Goal: Check status

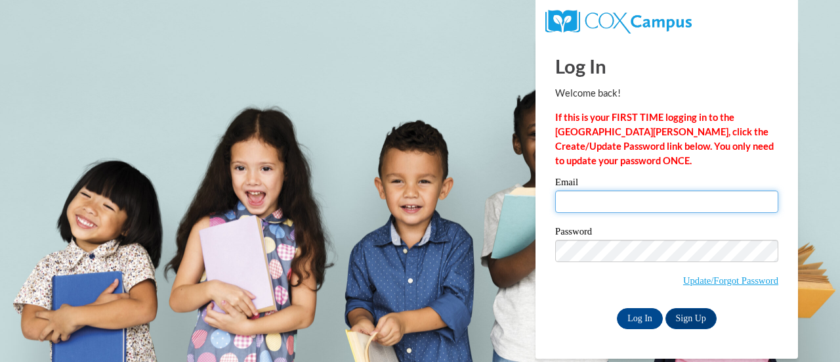
click at [596, 198] on input "Email" at bounding box center [666, 201] width 223 height 22
type input "cynthia.coe@rusd.org"
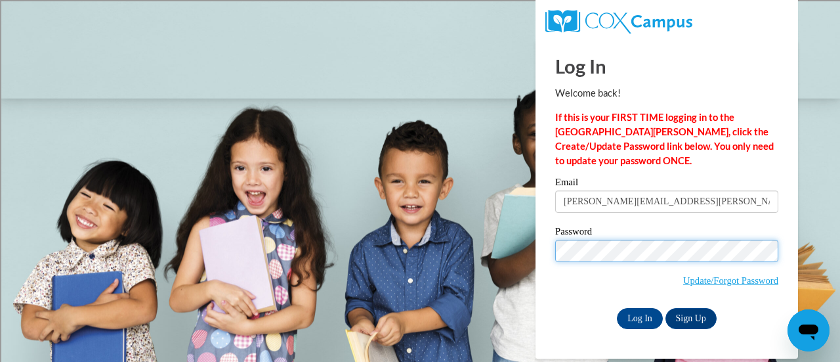
click at [617, 308] on input "Log In" at bounding box center [640, 318] width 46 height 21
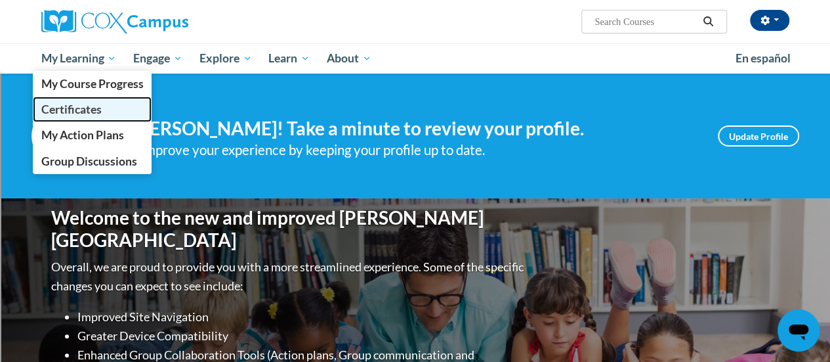
click at [81, 110] on span "Certificates" at bounding box center [71, 109] width 60 height 14
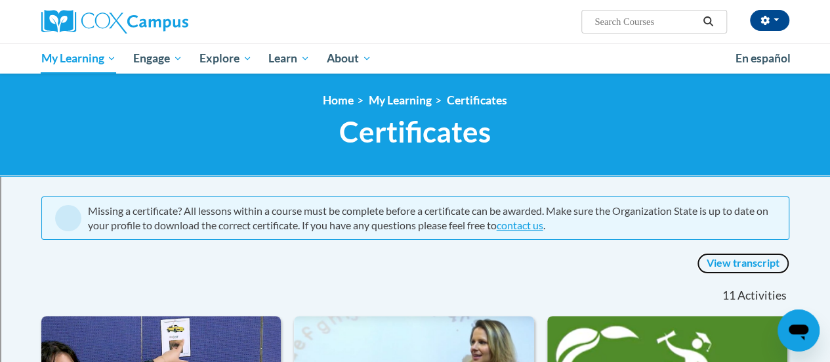
click at [723, 259] on link "View transcript" at bounding box center [743, 263] width 93 height 21
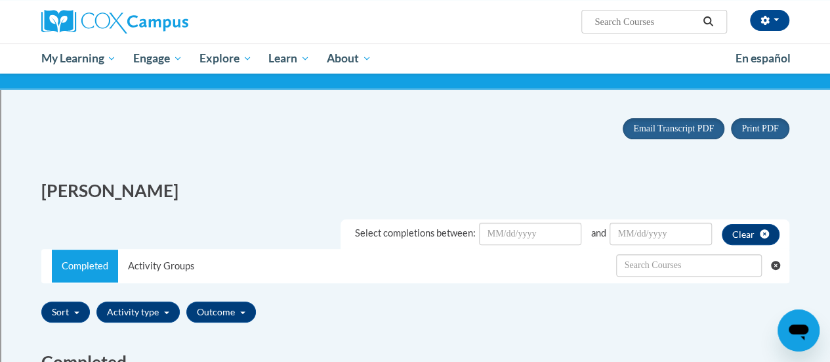
scroll to position [68, 0]
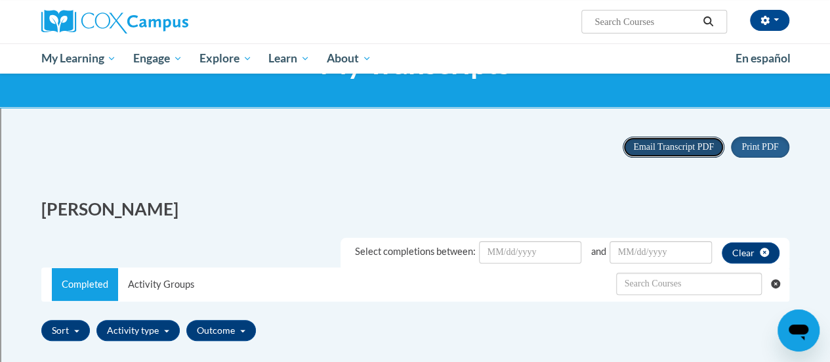
click at [650, 147] on span "Email Transcript PDF" at bounding box center [674, 147] width 81 height 10
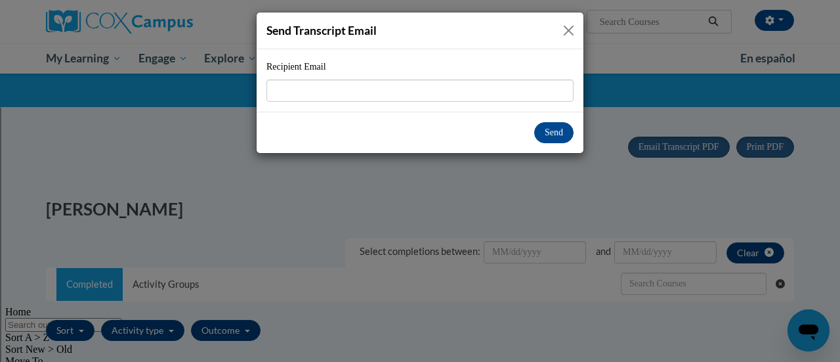
click at [567, 32] on button "Close" at bounding box center [569, 30] width 16 height 16
